Goal: Information Seeking & Learning: Learn about a topic

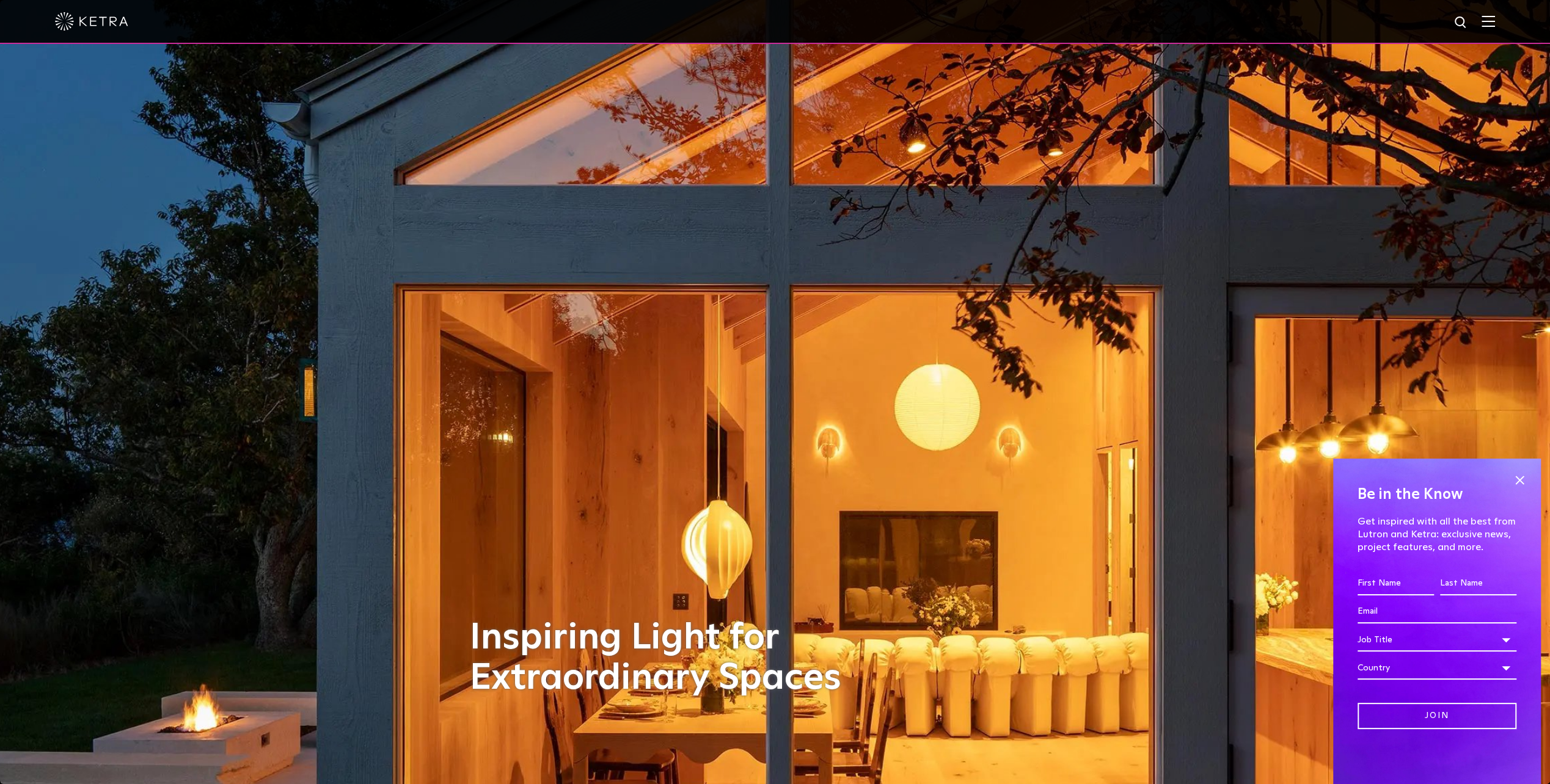
click at [1495, 20] on img at bounding box center [1488, 21] width 13 height 12
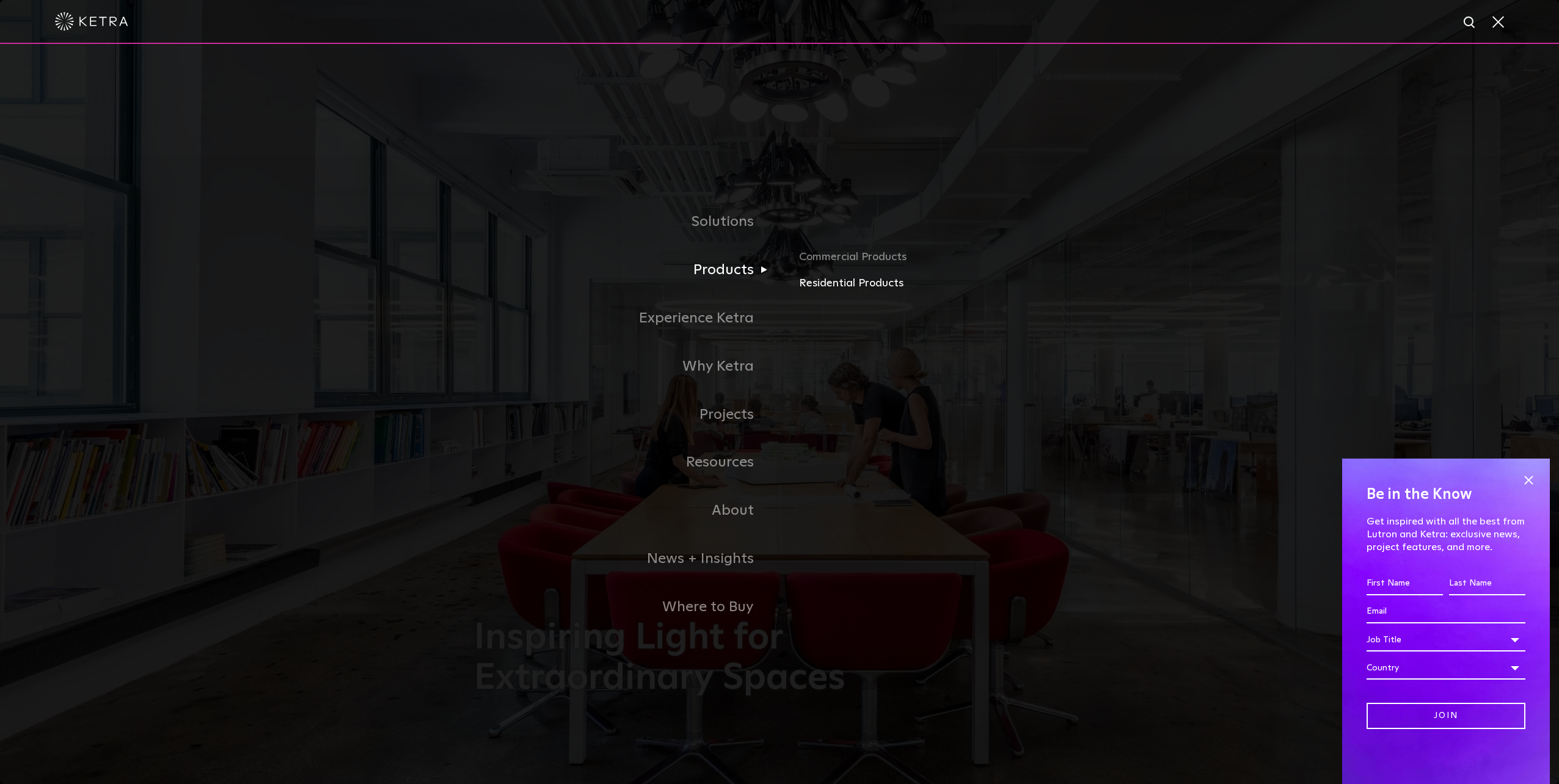
click at [868, 286] on link "Residential Products" at bounding box center [942, 283] width 286 height 17
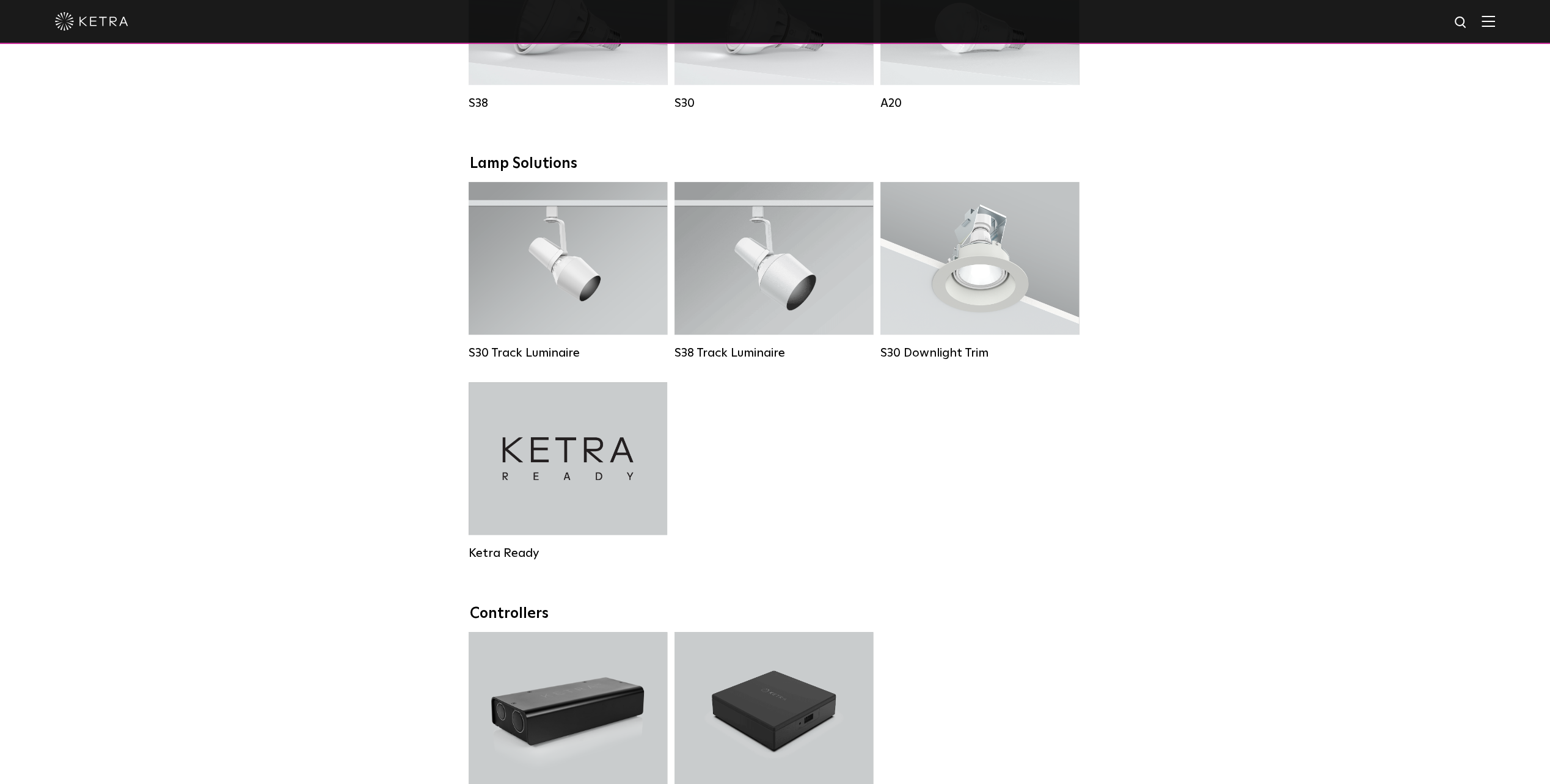
scroll to position [855, 0]
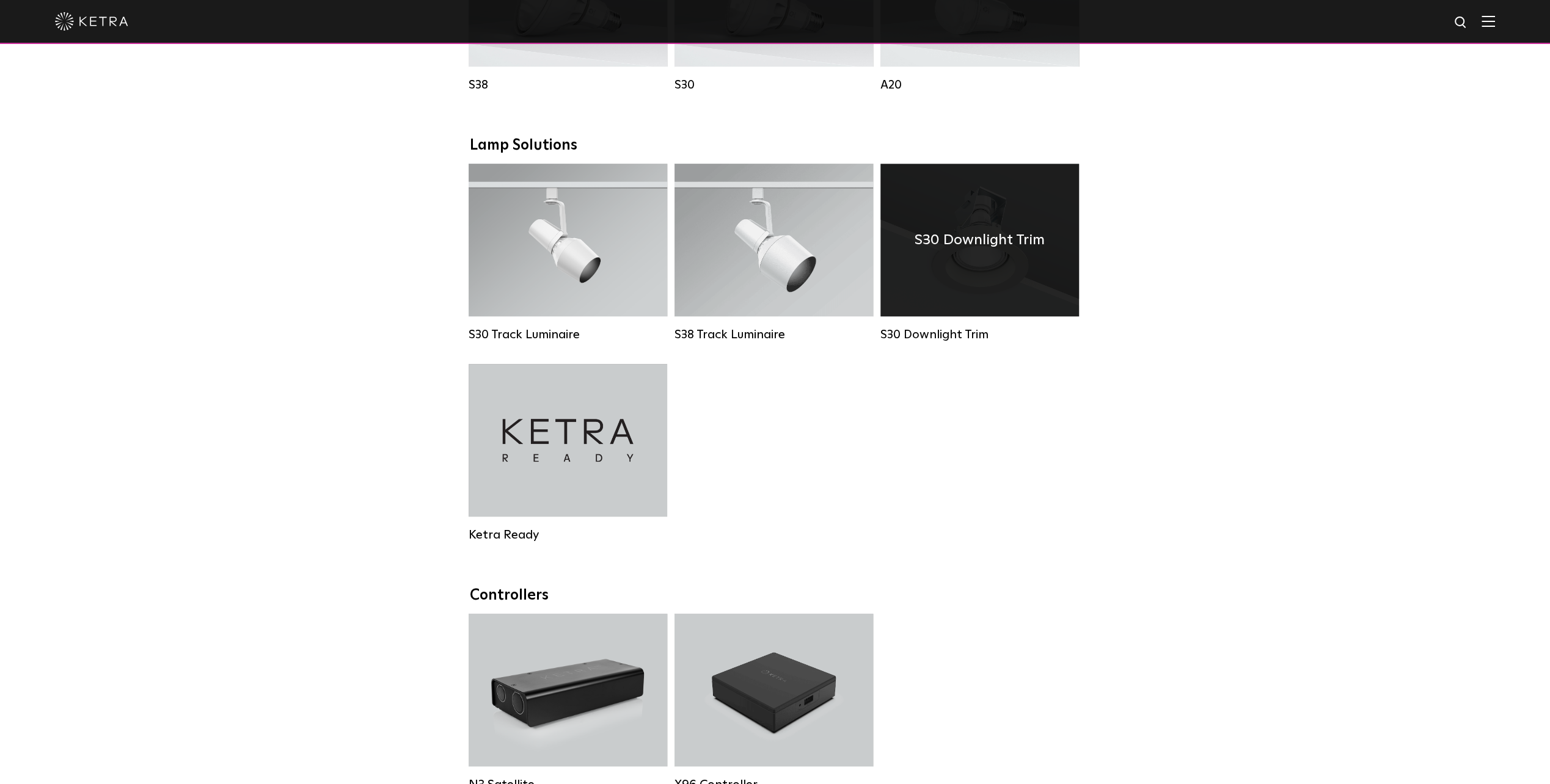
click at [994, 274] on div "S30 Downlight Trim" at bounding box center [979, 240] width 198 height 152
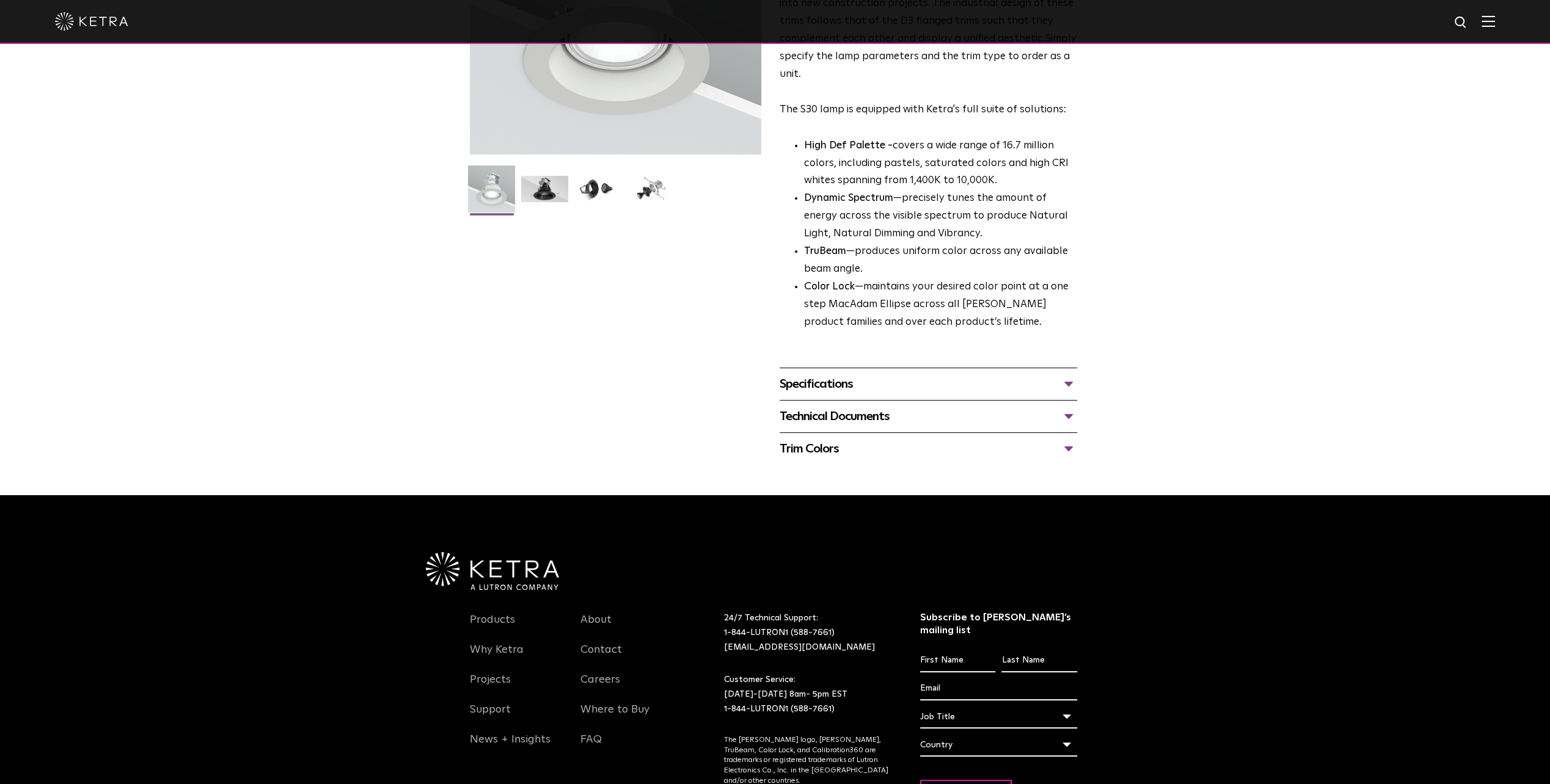
scroll to position [244, 0]
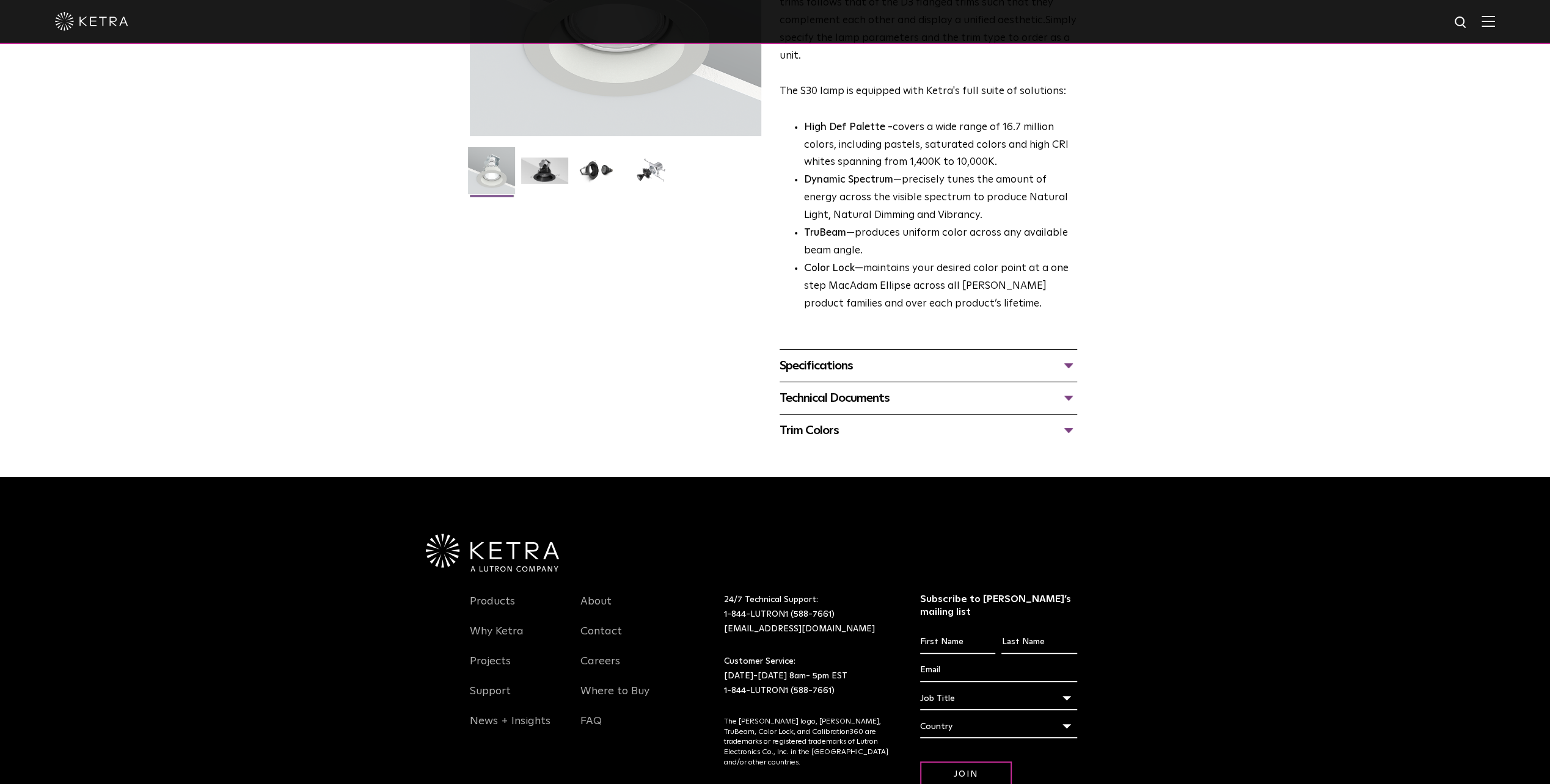
click at [824, 375] on div "Specifications" at bounding box center [928, 366] width 298 height 20
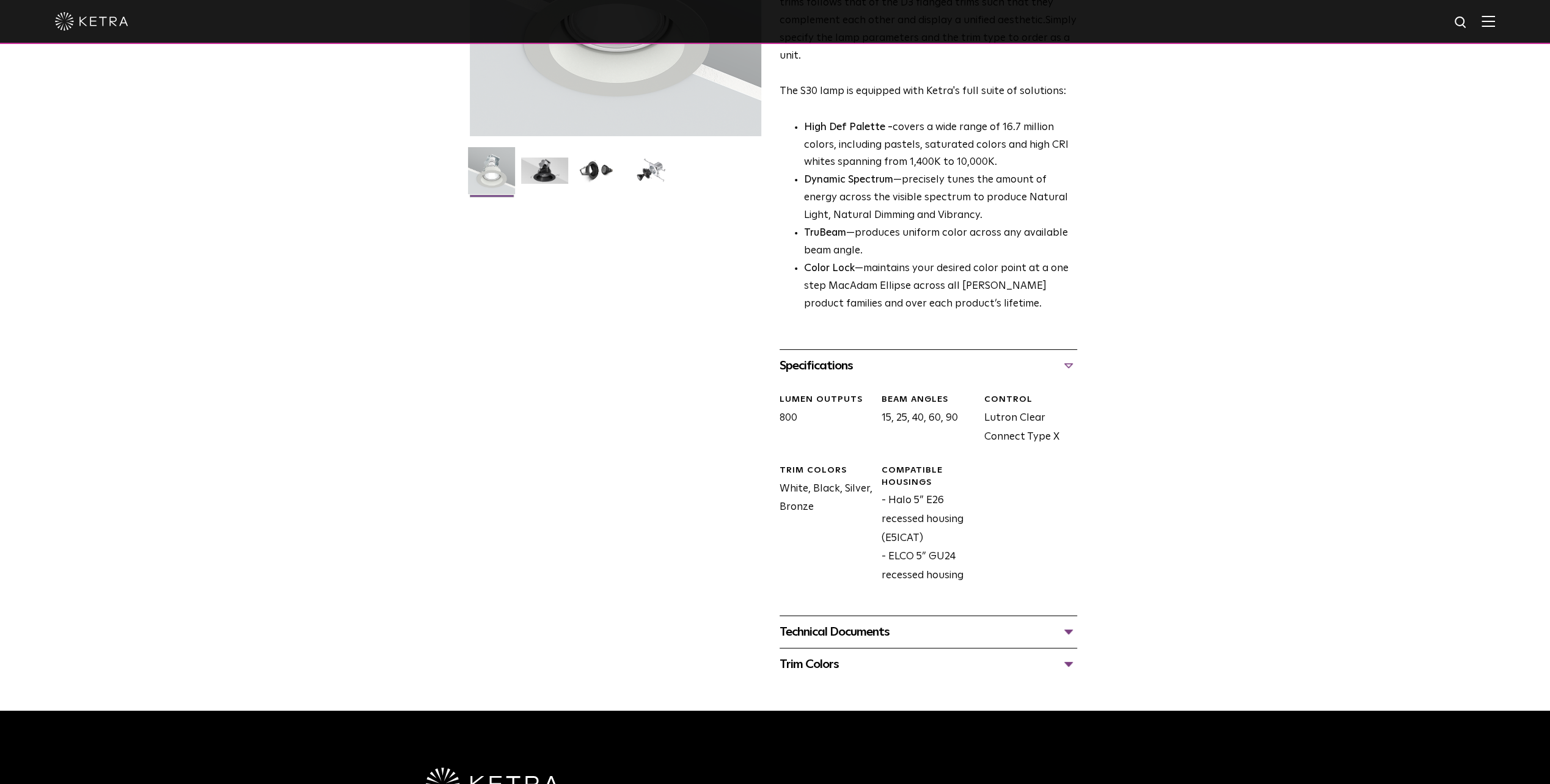
scroll to position [0, 0]
